Goal: Task Accomplishment & Management: Manage account settings

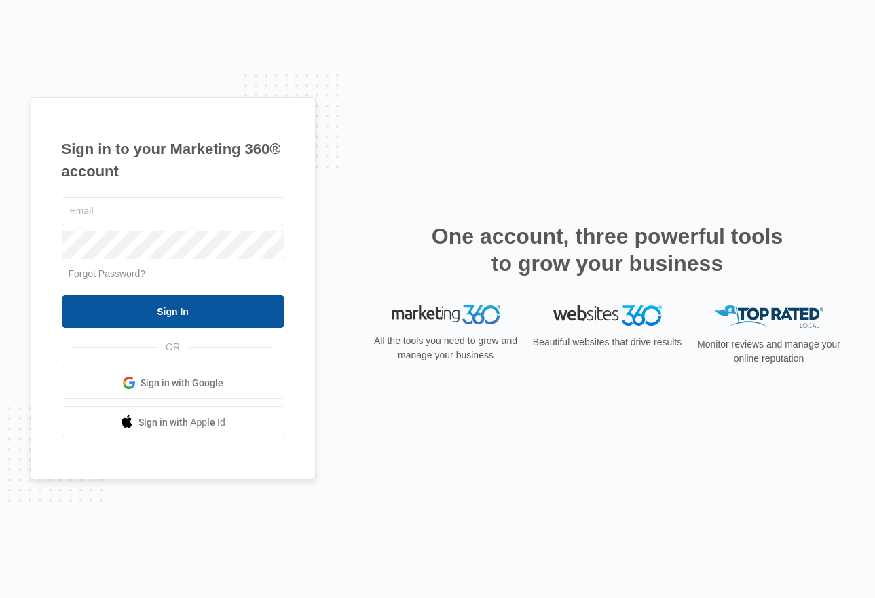
type input "[EMAIL_ADDRESS][DOMAIN_NAME]"
click at [140, 312] on input "Sign In" at bounding box center [173, 311] width 223 height 33
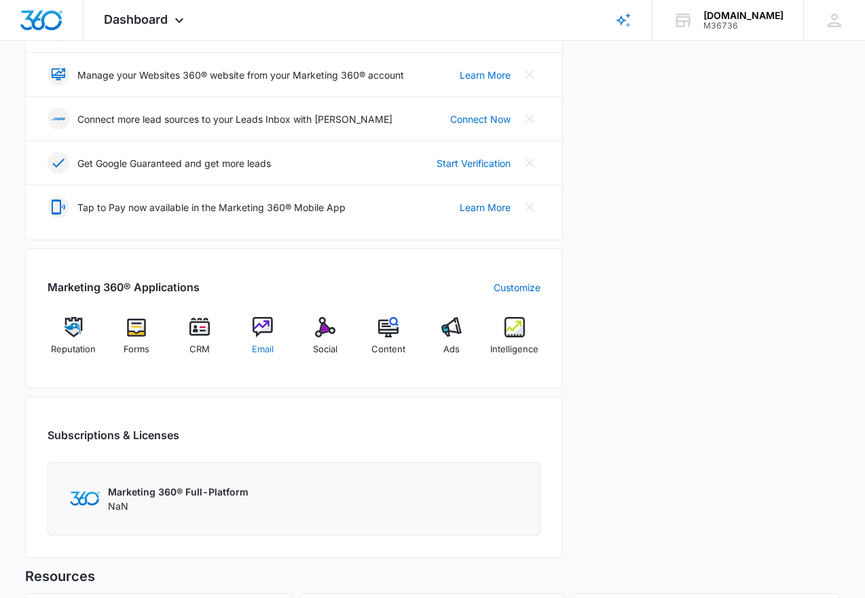
scroll to position [267, 0]
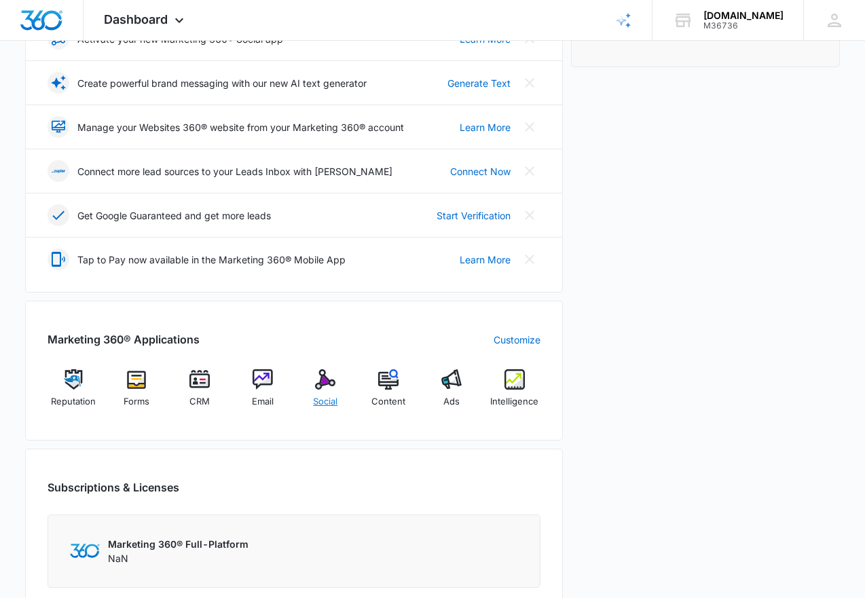
click at [329, 379] on img at bounding box center [325, 379] width 20 height 20
